Goal: Information Seeking & Learning: Learn about a topic

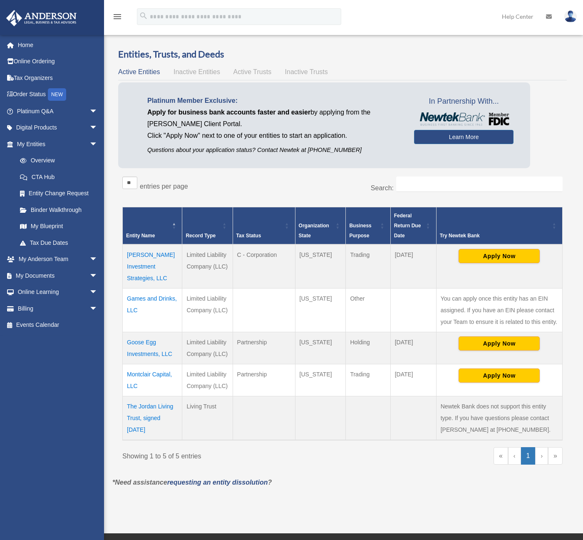
click at [135, 342] on td "Goose Egg Investments, LLC" at bounding box center [152, 348] width 59 height 32
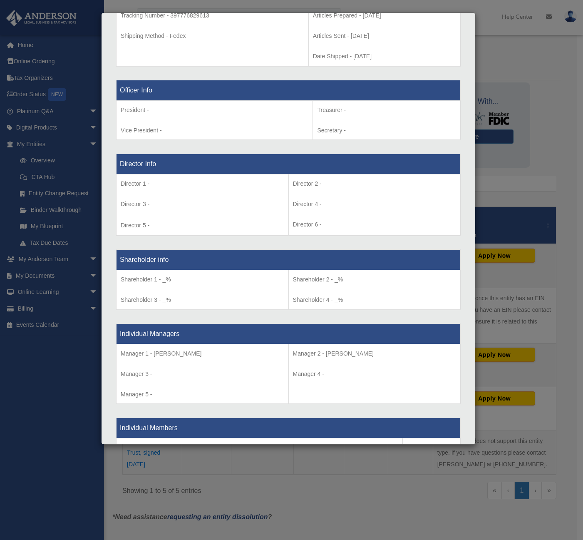
scroll to position [676, 0]
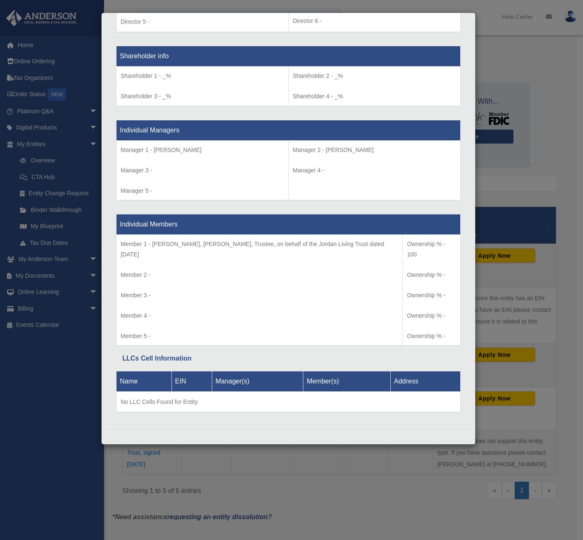
click at [25, 437] on div "Details × Articles Sent Organizational Date" at bounding box center [291, 270] width 583 height 540
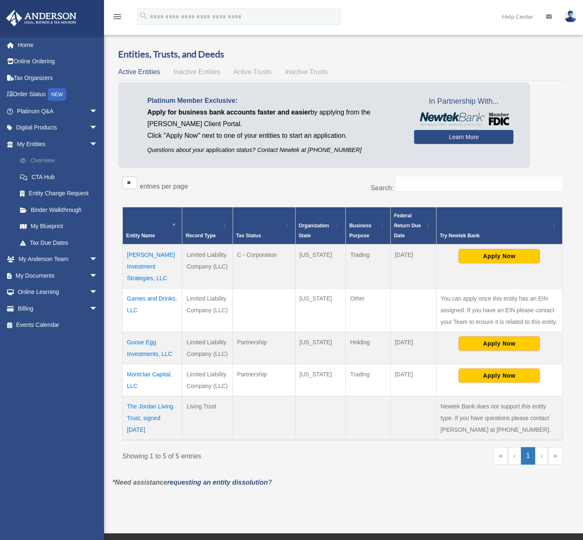
click at [43, 159] on link "Overview" at bounding box center [61, 160] width 99 height 17
click at [153, 406] on td "The Jordan Living Trust, signed [DATE]" at bounding box center [152, 418] width 59 height 44
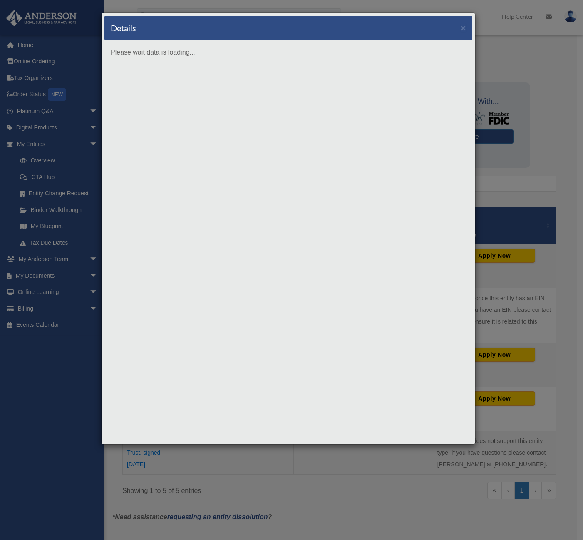
scroll to position [0, 0]
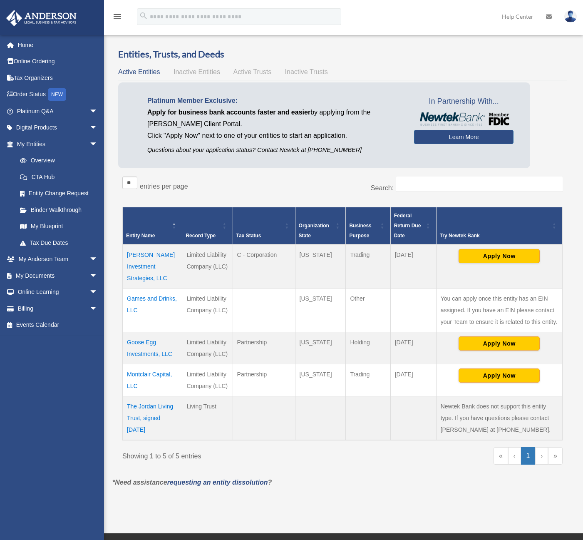
click at [154, 406] on td "The Jordan Living Trust, signed [DATE]" at bounding box center [152, 418] width 59 height 44
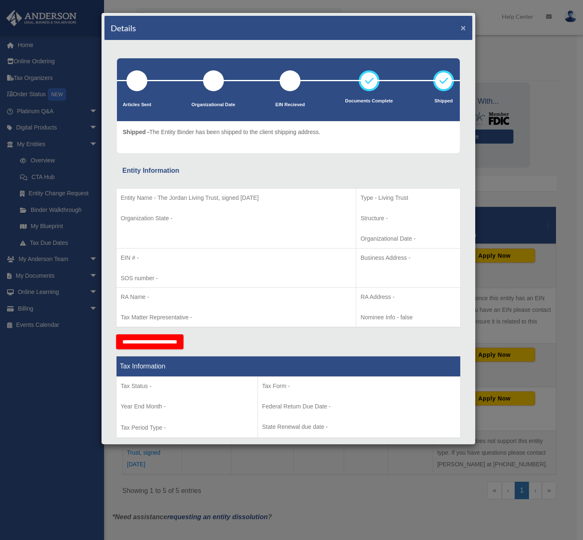
click at [461, 29] on button "×" at bounding box center [463, 27] width 5 height 9
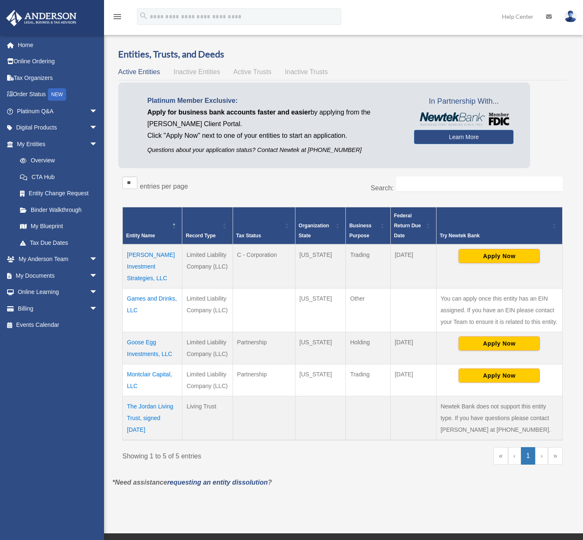
click at [137, 339] on td "Goose Egg Investments, LLC" at bounding box center [152, 348] width 59 height 32
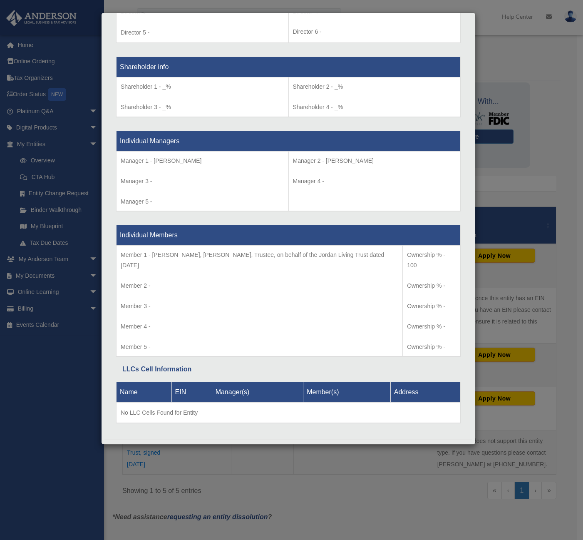
scroll to position [666, 0]
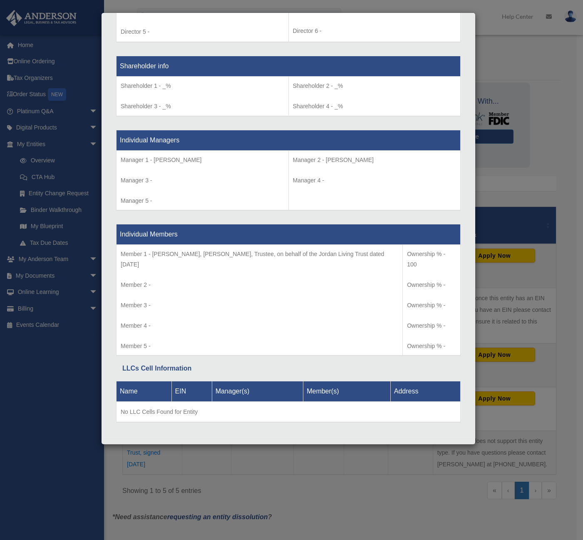
drag, startPoint x: 406, startPoint y: 260, endPoint x: 421, endPoint y: 270, distance: 17.7
click at [421, 270] on tr "Member 1 - Jory J. Jordan, Amanda N. Mellott, Trustee, on behalf of the Jordan …" at bounding box center [288, 300] width 344 height 111
click at [421, 270] on td "Ownership % - 100 Ownership % - Ownership % - Ownership % - Ownership % -" at bounding box center [432, 300] width 58 height 111
drag, startPoint x: 415, startPoint y: 269, endPoint x: 382, endPoint y: 249, distance: 38.5
click at [382, 249] on tr "Member 1 - Jory J. Jordan, Amanda N. Mellott, Trustee, on behalf of the Jordan …" at bounding box center [288, 300] width 344 height 111
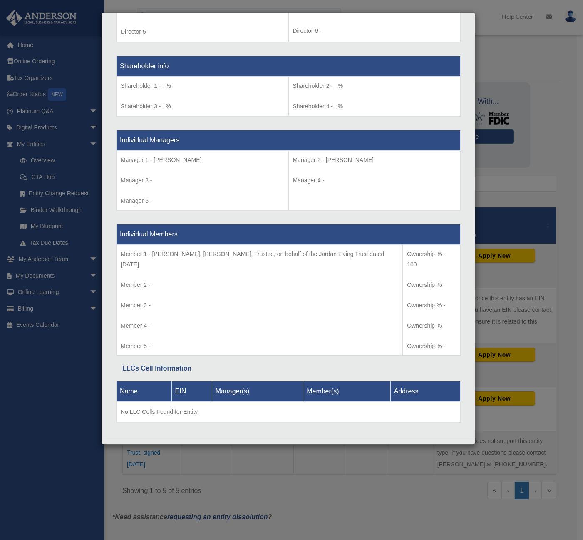
click at [382, 249] on p "Member 1 - [PERSON_NAME], [PERSON_NAME], Trustee, on behalf of the Jordan Livin…" at bounding box center [259, 259] width 277 height 20
